Goal: Task Accomplishment & Management: Manage account settings

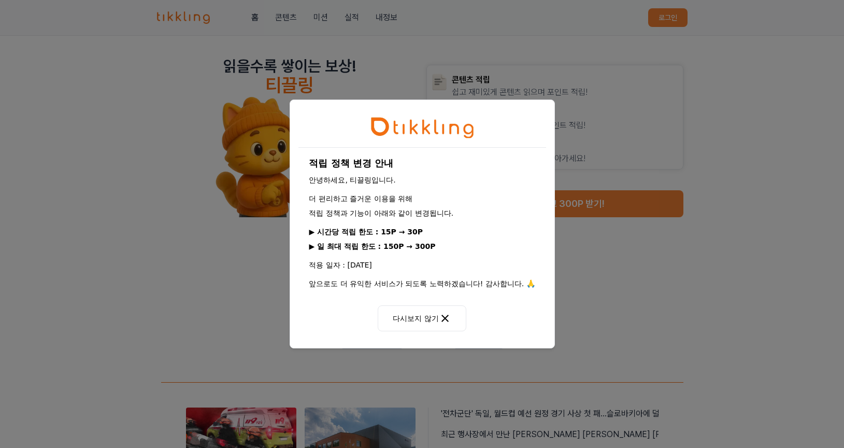
click at [427, 317] on button "다시보지 않기" at bounding box center [422, 318] width 88 height 26
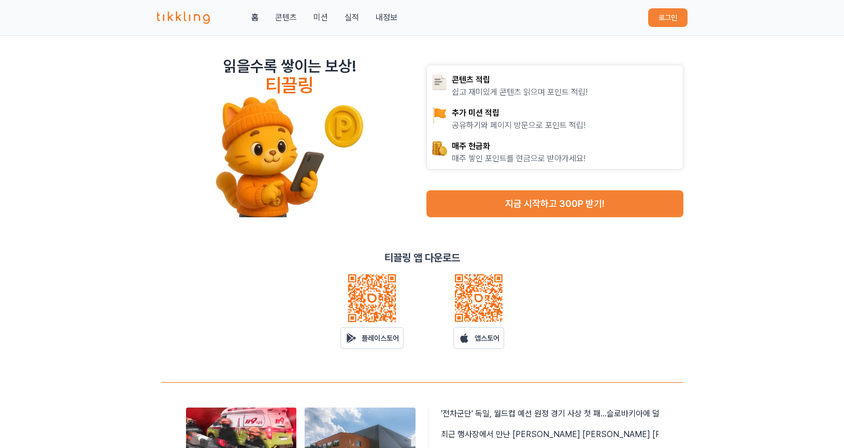
click at [669, 16] on button "로그인" at bounding box center [667, 17] width 39 height 19
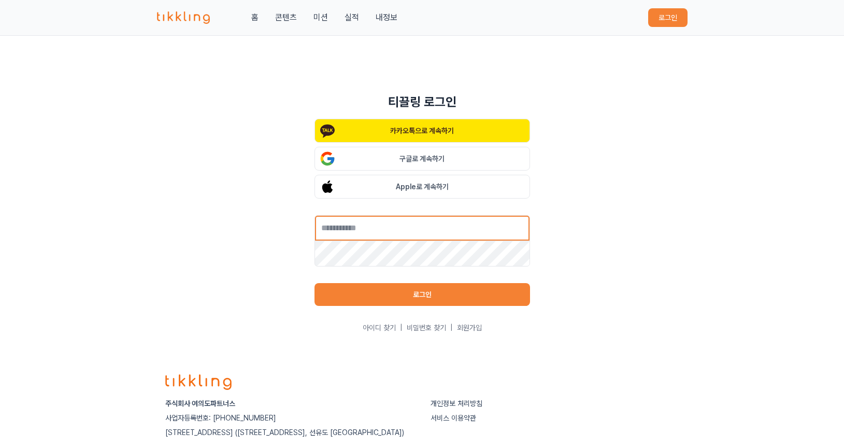
type input "*********"
click at [382, 303] on button "로그인" at bounding box center [422, 294] width 216 height 23
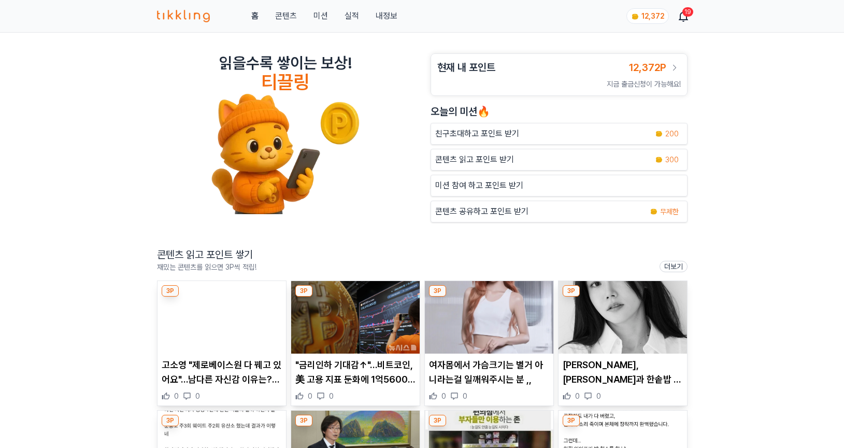
click at [493, 295] on img at bounding box center [489, 317] width 128 height 73
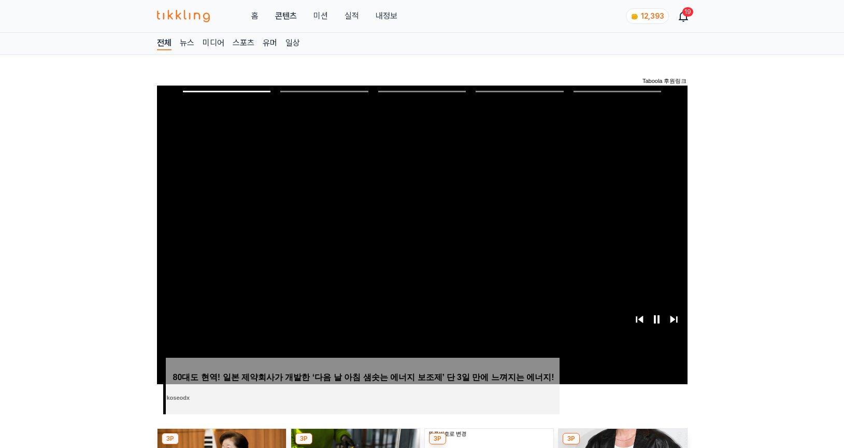
click at [186, 40] on link "뉴스" at bounding box center [187, 43] width 15 height 13
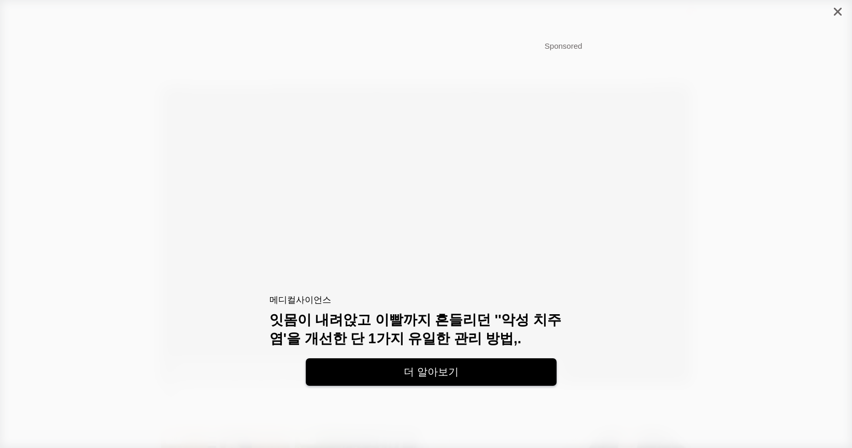
click at [834, 11] on icon "close" at bounding box center [838, 12] width 8 height 8
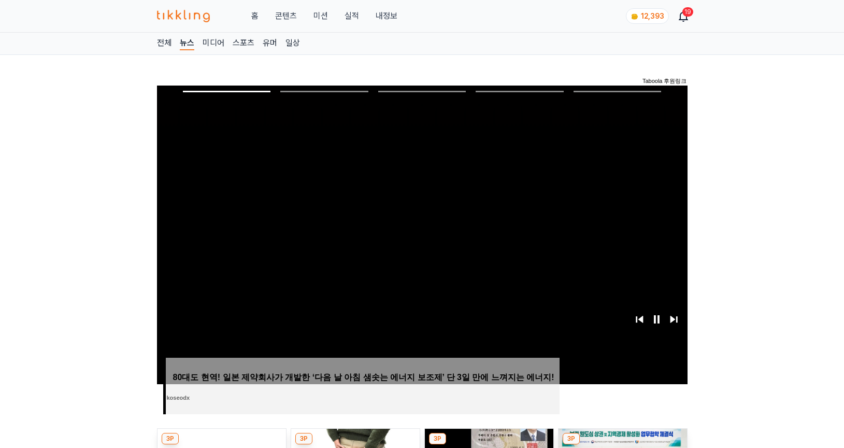
click at [296, 45] on link "일상" at bounding box center [292, 43] width 15 height 13
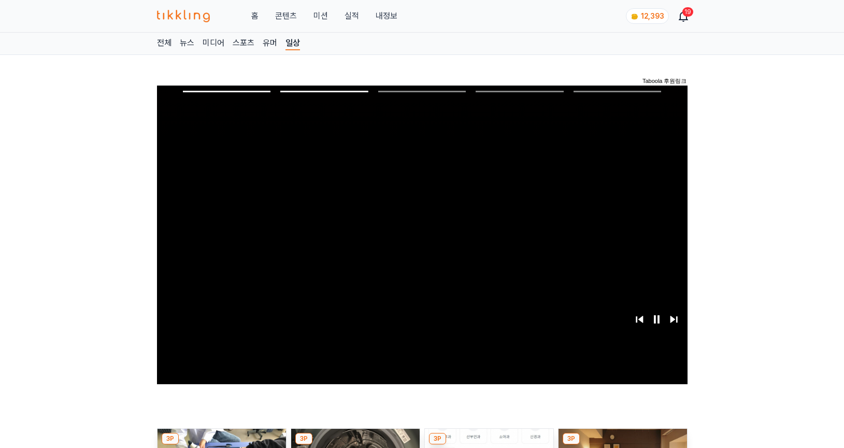
click at [266, 42] on link "유머" at bounding box center [270, 43] width 15 height 13
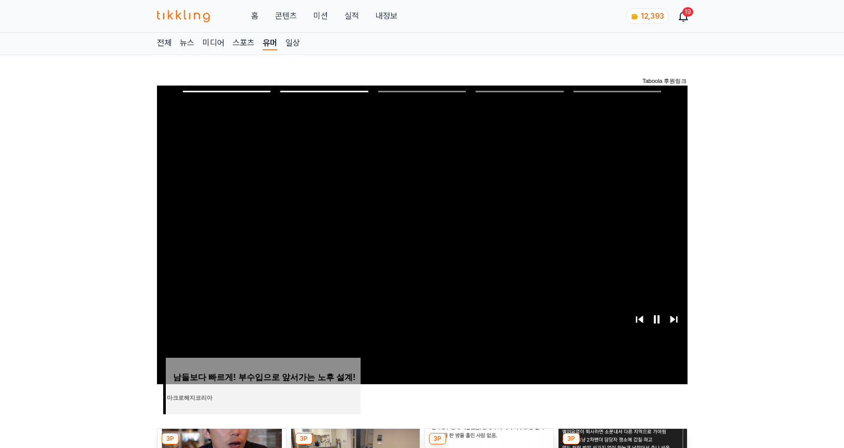
click at [247, 41] on link "스포츠" at bounding box center [244, 43] width 22 height 13
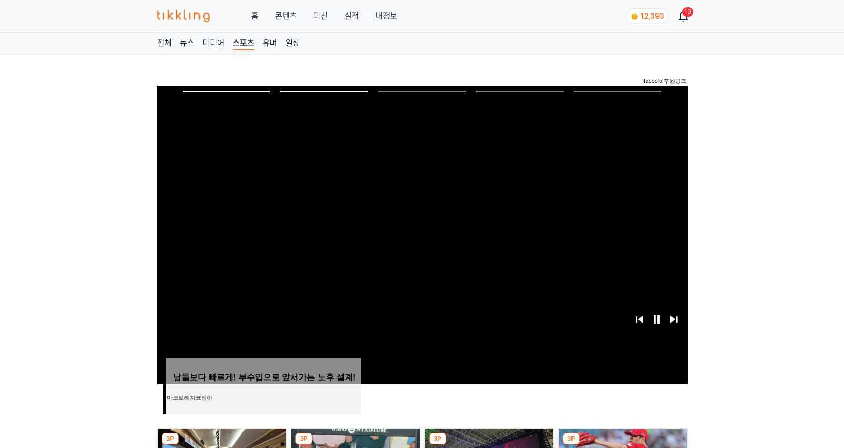
click at [215, 38] on link "미디어" at bounding box center [214, 43] width 22 height 13
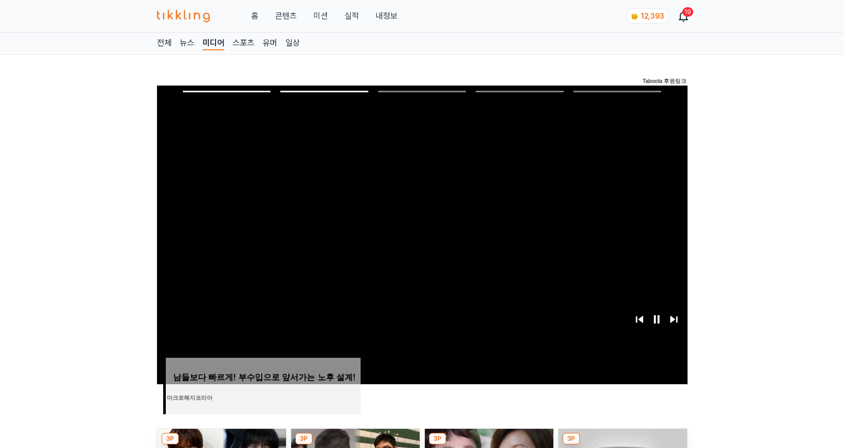
click at [247, 41] on link "스포츠" at bounding box center [244, 43] width 22 height 13
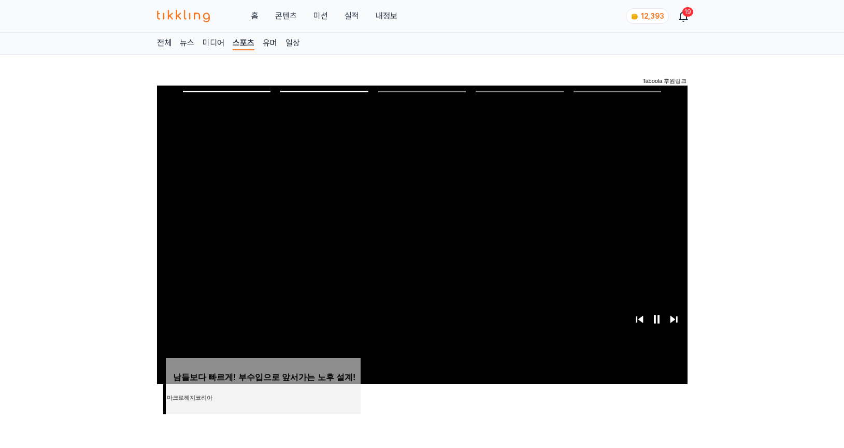
click at [267, 40] on link "유머" at bounding box center [270, 43] width 15 height 13
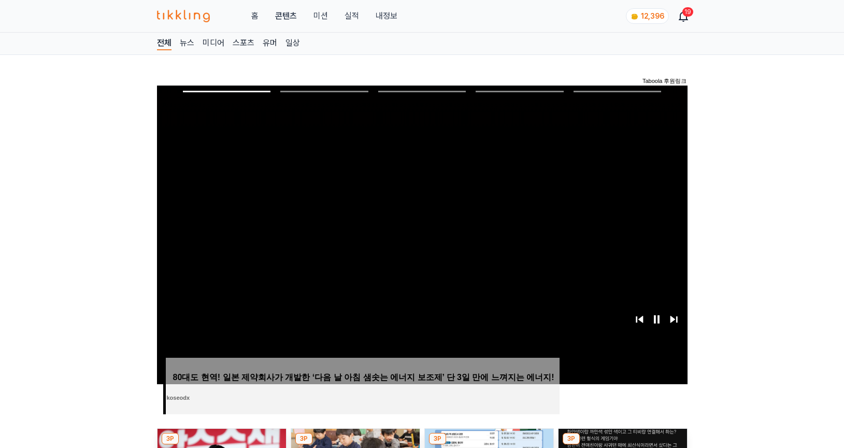
click at [690, 13] on div "19" at bounding box center [687, 11] width 11 height 9
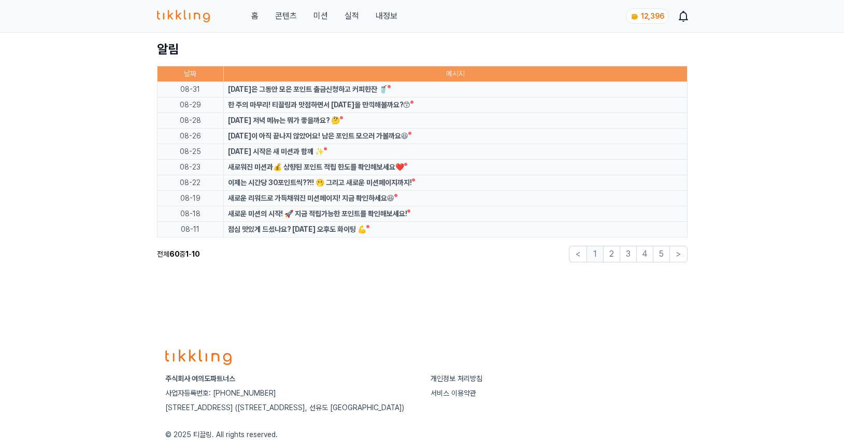
click at [644, 16] on span "12,396" at bounding box center [652, 16] width 23 height 8
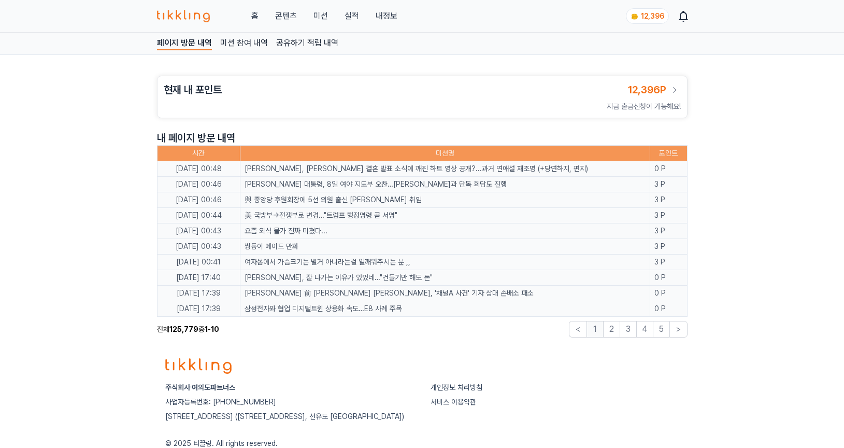
click at [659, 88] on span "12,396P" at bounding box center [647, 89] width 38 height 12
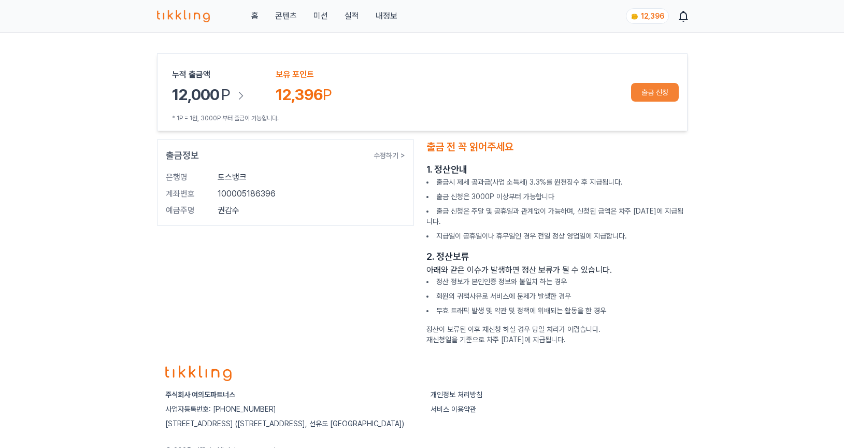
click at [653, 96] on button "출금 신청" at bounding box center [655, 92] width 48 height 19
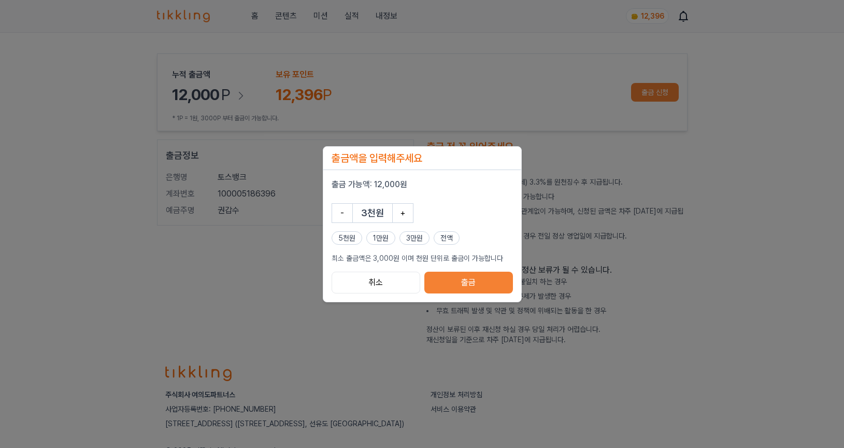
click at [439, 238] on button "전액" at bounding box center [447, 237] width 26 height 13
click at [460, 283] on button "출금" at bounding box center [468, 282] width 88 height 22
